Goal: Task Accomplishment & Management: Manage account settings

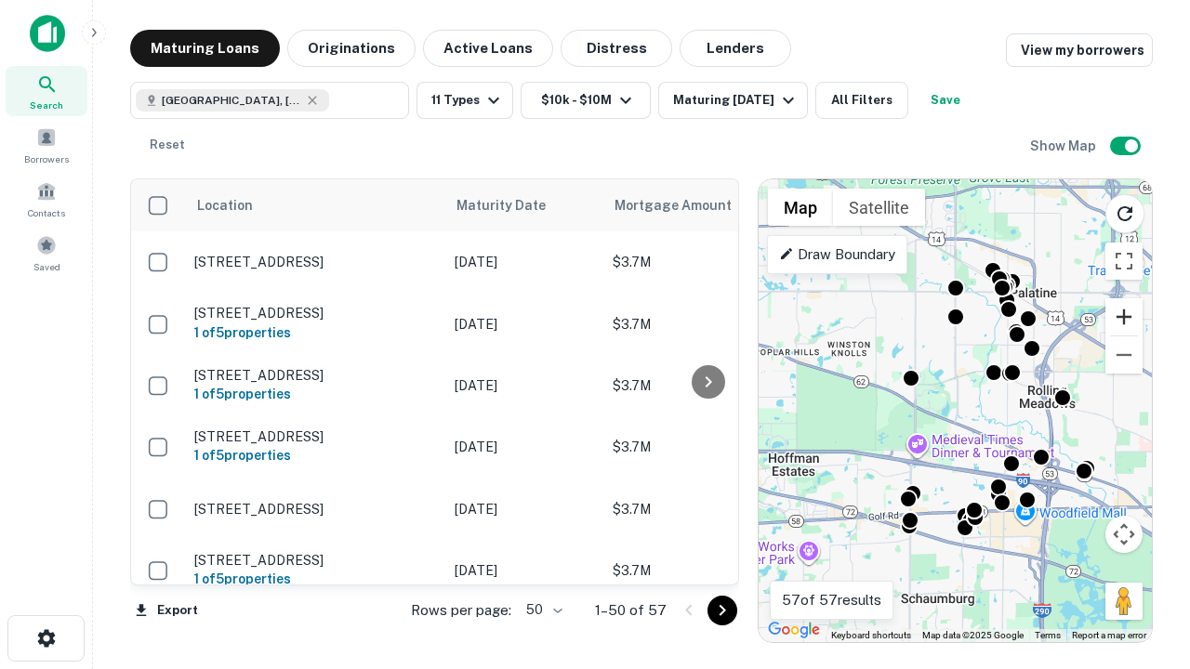
click at [1124, 317] on button "Zoom in" at bounding box center [1124, 316] width 37 height 37
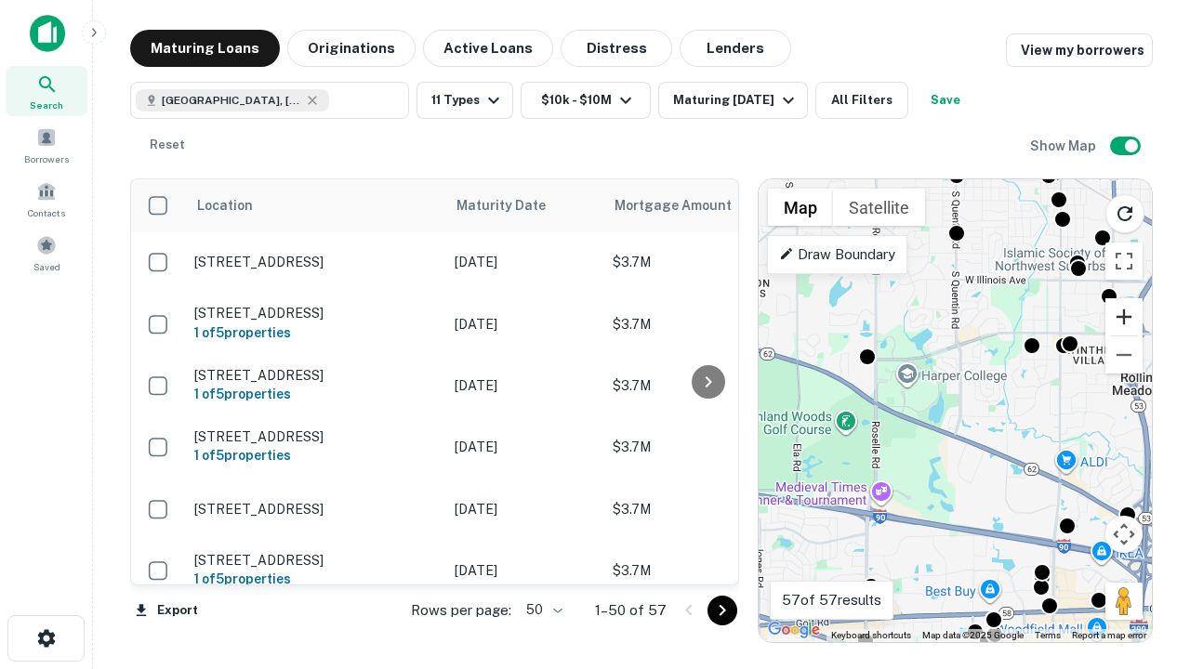
click at [1124, 317] on button "Zoom in" at bounding box center [1124, 316] width 37 height 37
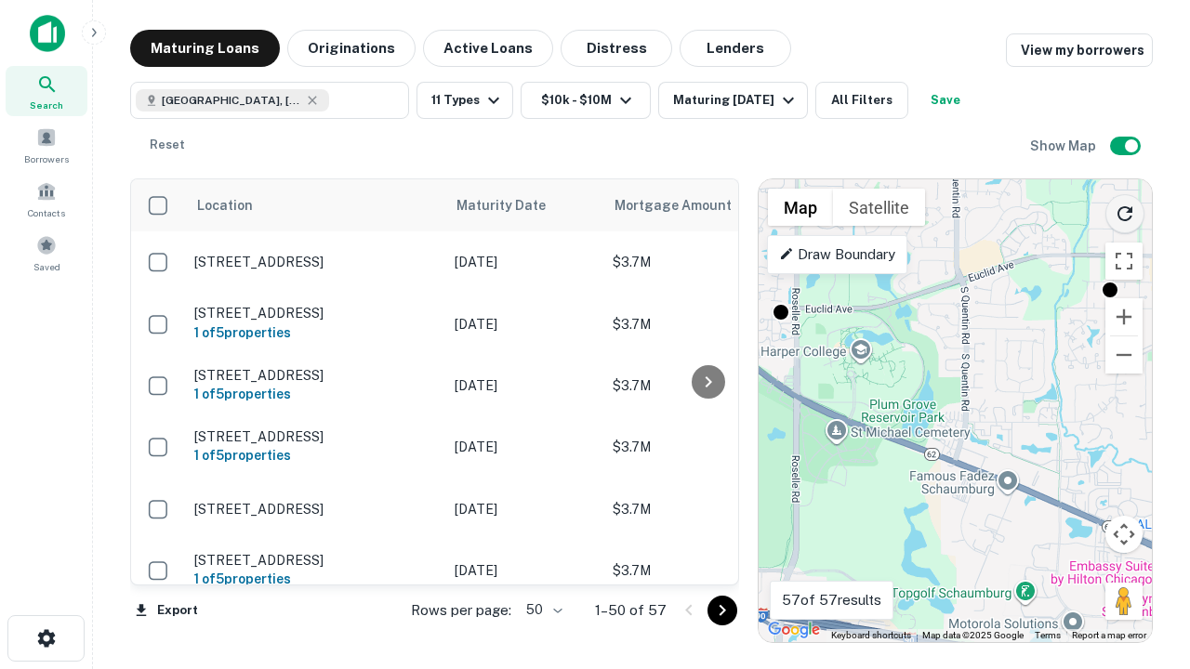
click at [1125, 210] on icon "Reload search area" at bounding box center [1125, 214] width 22 height 22
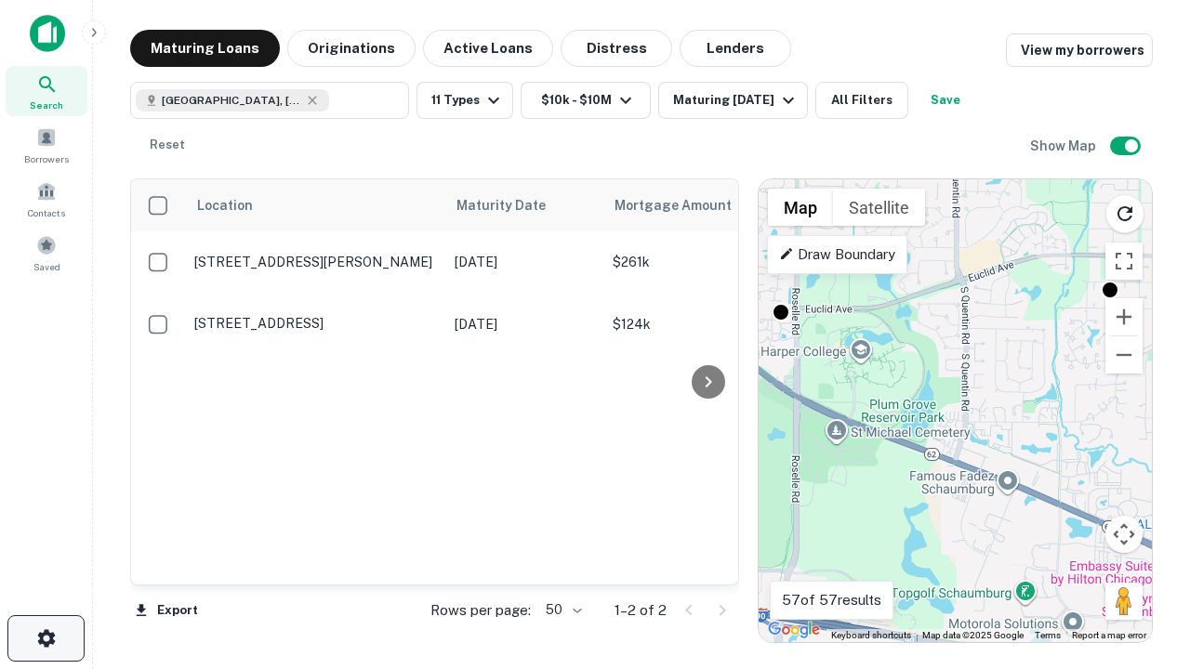
click at [46, 639] on icon "button" at bounding box center [46, 639] width 22 height 22
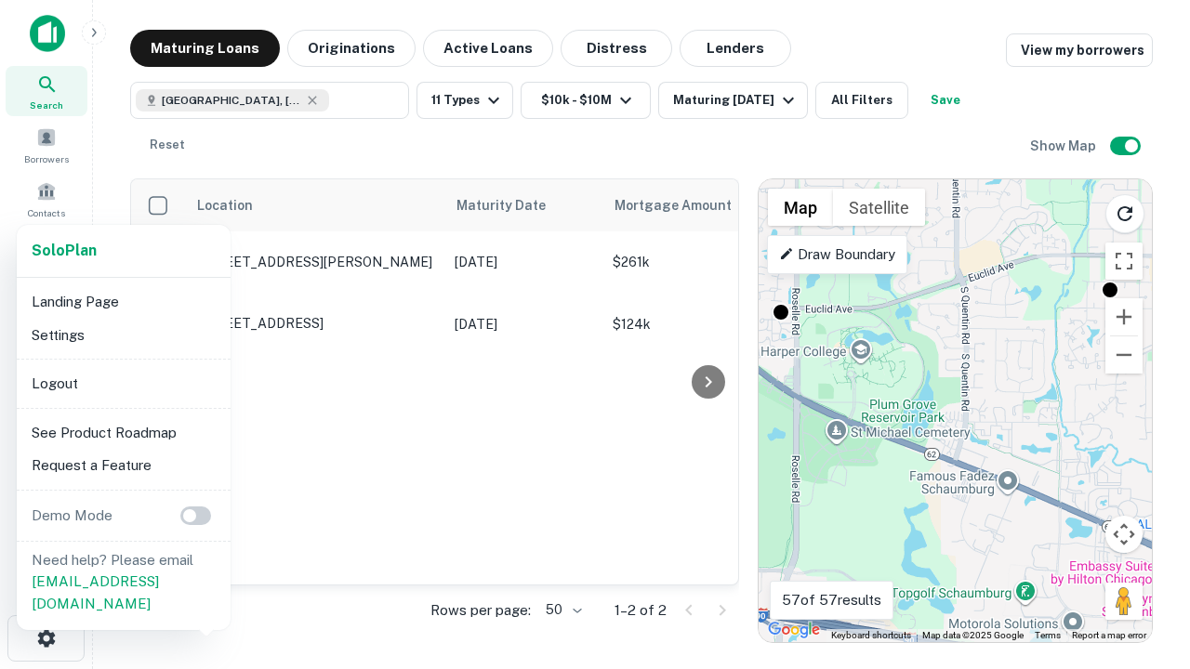
click at [123, 383] on li "Logout" at bounding box center [123, 383] width 199 height 33
